Goal: Information Seeking & Learning: Learn about a topic

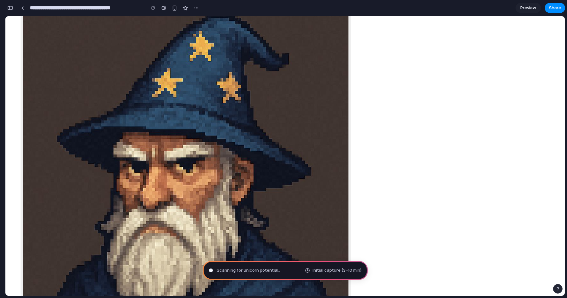
scroll to position [247, 0]
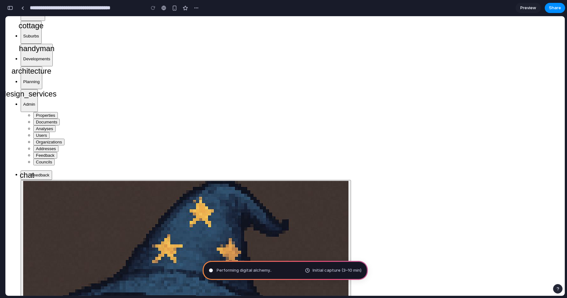
scroll to position [0, 0]
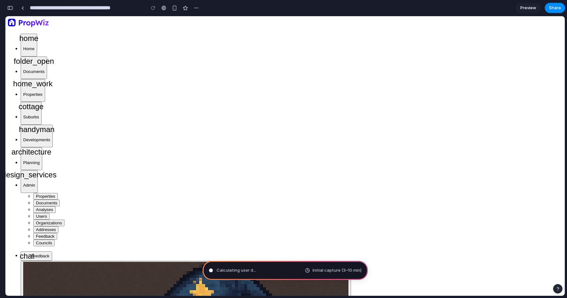
type input "**********"
